Goal: Task Accomplishment & Management: Use online tool/utility

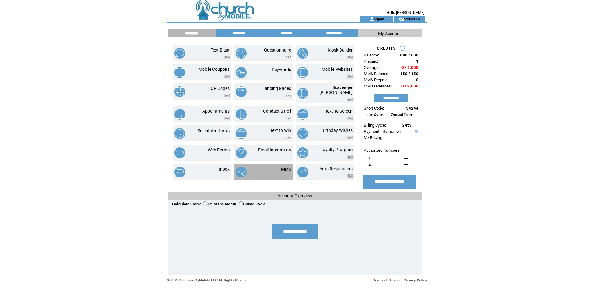
click at [280, 167] on td "MMS" at bounding box center [279, 172] width 25 height 11
click at [286, 167] on link "MMS" at bounding box center [286, 169] width 10 height 5
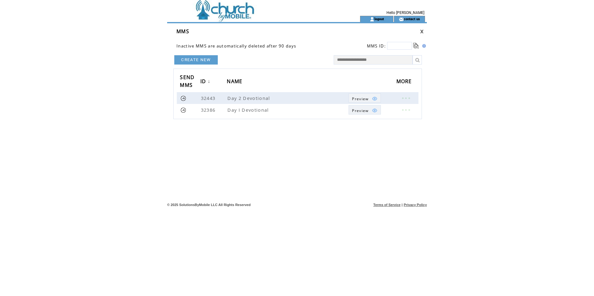
click at [185, 57] on link "CREATE NEW" at bounding box center [195, 59] width 43 height 9
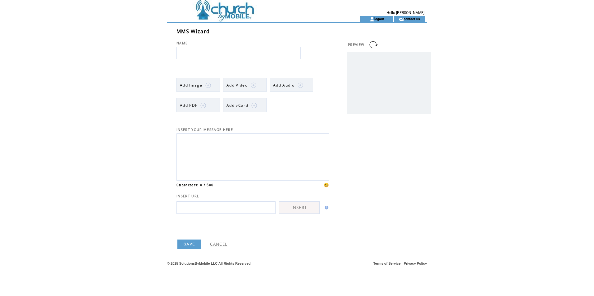
click at [223, 50] on input "text" at bounding box center [238, 53] width 124 height 12
type input "**********"
click at [226, 148] on textarea at bounding box center [253, 156] width 146 height 42
click at [197, 86] on span "Add Image" at bounding box center [191, 85] width 22 height 5
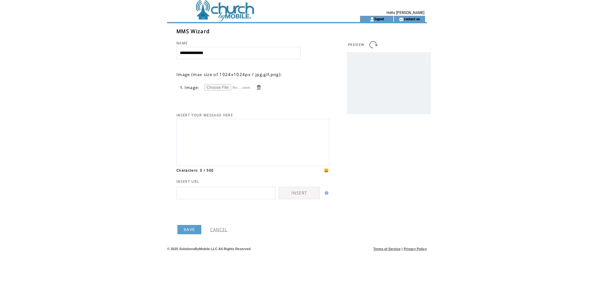
click at [226, 86] on input "file" at bounding box center [227, 87] width 47 height 7
type input "**********"
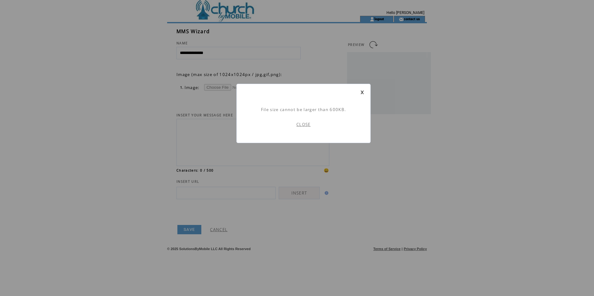
click at [306, 124] on link "CLOSE" at bounding box center [303, 125] width 14 height 6
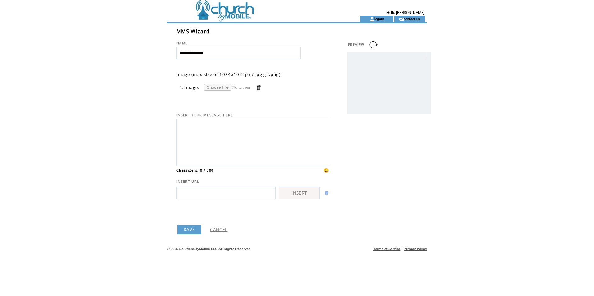
click at [215, 87] on input "file" at bounding box center [227, 87] width 47 height 7
type input "**********"
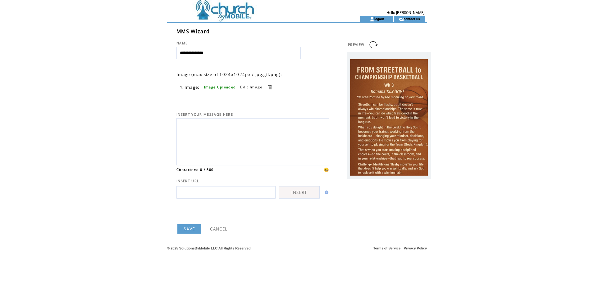
click at [188, 234] on link "SAVE" at bounding box center [189, 229] width 24 height 9
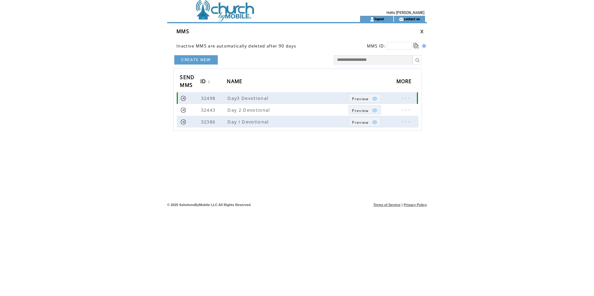
click at [406, 98] on link at bounding box center [405, 98] width 19 height 8
click at [423, 163] on div "EDIT DELETE CREATE NEW SEND MMS ID ↓ NAME MORE 32498 Day3 Devotional Preview 32…" at bounding box center [299, 110] width 255 height 112
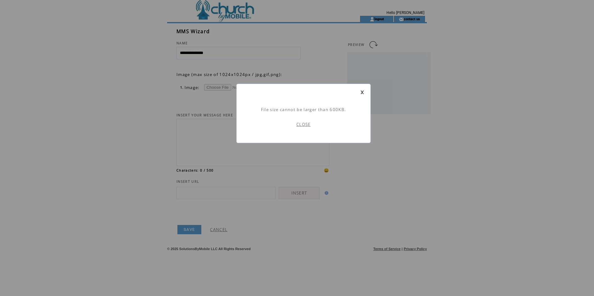
click at [309, 127] on link "CLOSE" at bounding box center [303, 125] width 14 height 6
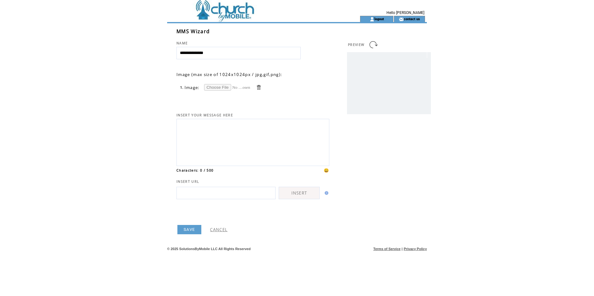
click at [236, 7] on td at bounding box center [252, 8] width 171 height 16
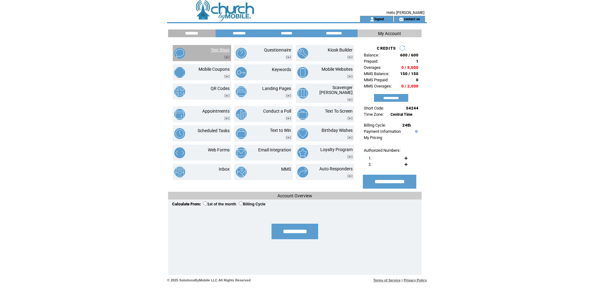
click at [222, 51] on link "Text Blast" at bounding box center [220, 50] width 19 height 5
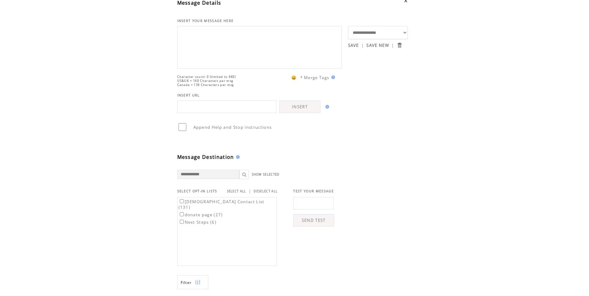
scroll to position [31, 0]
click at [259, 114] on input "text" at bounding box center [226, 107] width 99 height 12
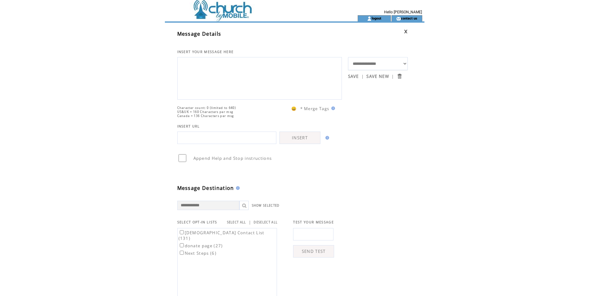
scroll to position [0, 0]
click at [245, 71] on textarea at bounding box center [260, 78] width 158 height 37
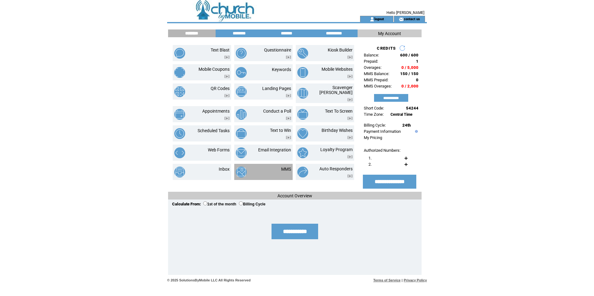
click at [269, 167] on td "MMS" at bounding box center [279, 172] width 25 height 11
click at [242, 168] on img at bounding box center [241, 172] width 11 height 11
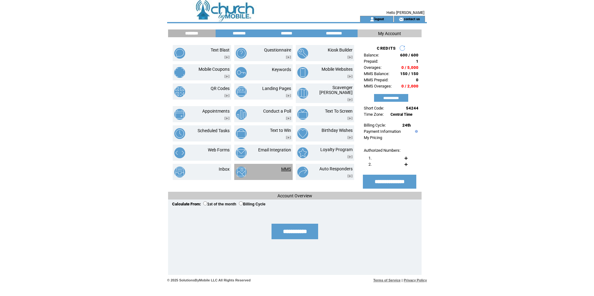
click at [287, 167] on link "MMS" at bounding box center [286, 169] width 10 height 5
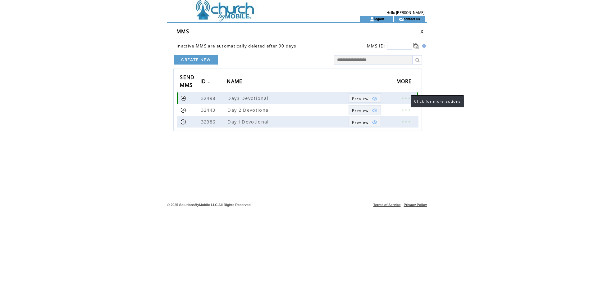
click at [404, 98] on link at bounding box center [405, 98] width 19 height 8
click at [326, 93] on td "Day3 Devotional" at bounding box center [288, 98] width 122 height 12
click at [357, 99] on span "Preview" at bounding box center [360, 98] width 16 height 5
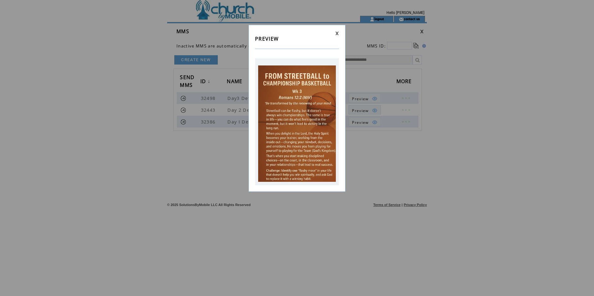
click at [230, 167] on div "PREVIEW" at bounding box center [297, 148] width 594 height 296
click at [336, 33] on link at bounding box center [337, 33] width 4 height 4
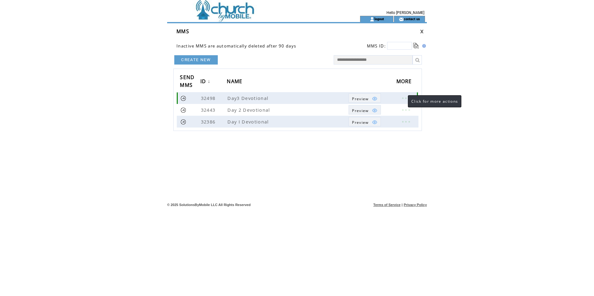
click at [402, 98] on link at bounding box center [405, 98] width 19 height 8
click at [406, 99] on link at bounding box center [405, 98] width 19 height 8
click at [462, 109] on html "**********" at bounding box center [297, 148] width 594 height 296
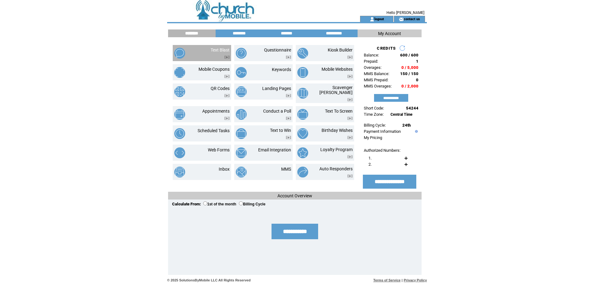
click at [217, 54] on td at bounding box center [220, 55] width 19 height 7
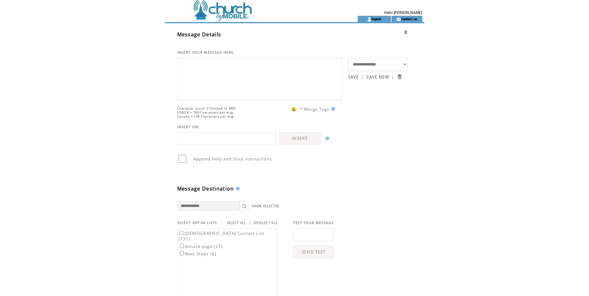
click at [245, 88] on textarea at bounding box center [260, 78] width 158 height 37
click at [405, 64] on select "**********" at bounding box center [378, 64] width 60 height 13
click at [491, 98] on html "**********" at bounding box center [294, 148] width 589 height 296
click at [230, 71] on textarea at bounding box center [260, 78] width 158 height 37
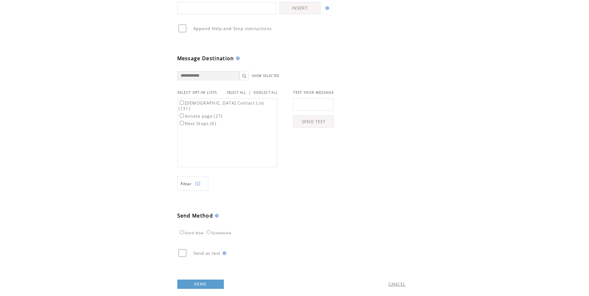
scroll to position [151, 0]
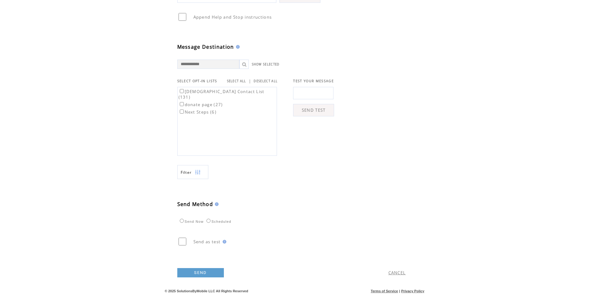
click at [237, 63] on input "text" at bounding box center [208, 64] width 62 height 9
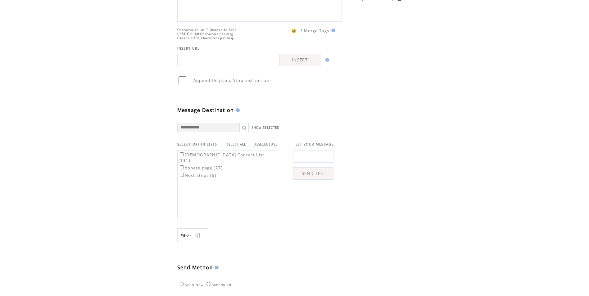
scroll to position [0, 0]
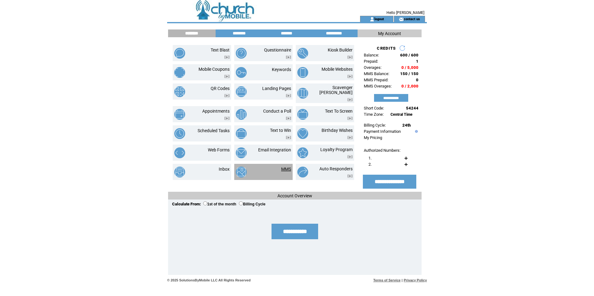
click at [287, 167] on link "MMS" at bounding box center [286, 169] width 10 height 5
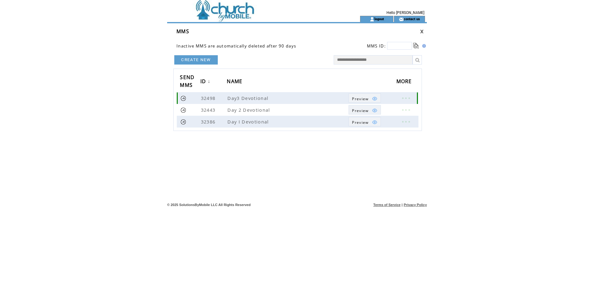
click at [264, 99] on span "Day3 Devotional" at bounding box center [248, 98] width 43 height 6
click at [182, 98] on link at bounding box center [183, 98] width 6 height 6
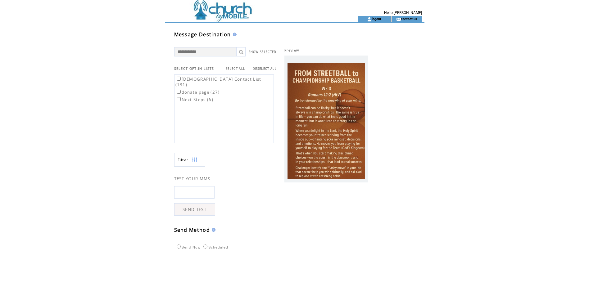
click at [191, 191] on input "text" at bounding box center [194, 192] width 40 height 12
type input "**********"
click at [197, 211] on link "SEND TEST" at bounding box center [194, 209] width 41 height 12
